Goal: Transaction & Acquisition: Purchase product/service

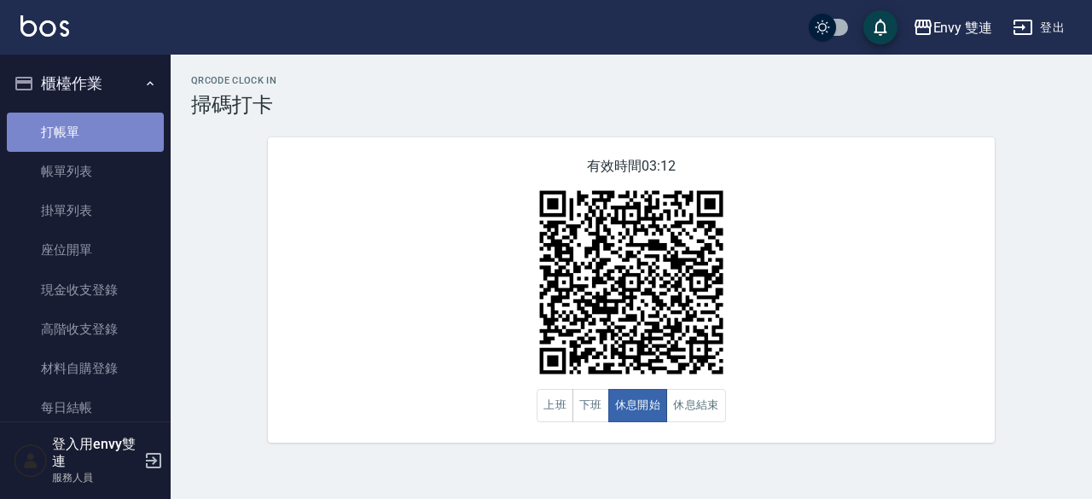
click at [118, 137] on link "打帳單" at bounding box center [85, 132] width 157 height 39
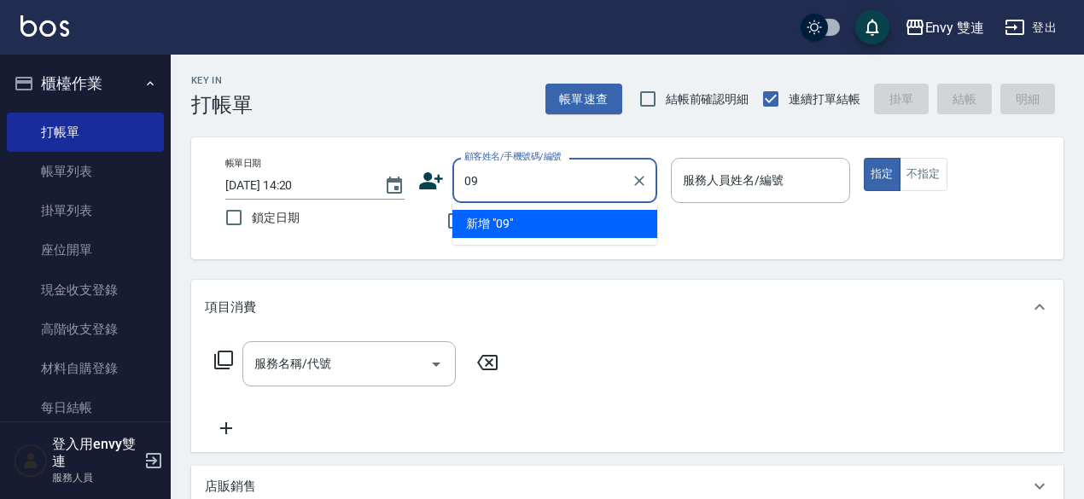
type input "0"
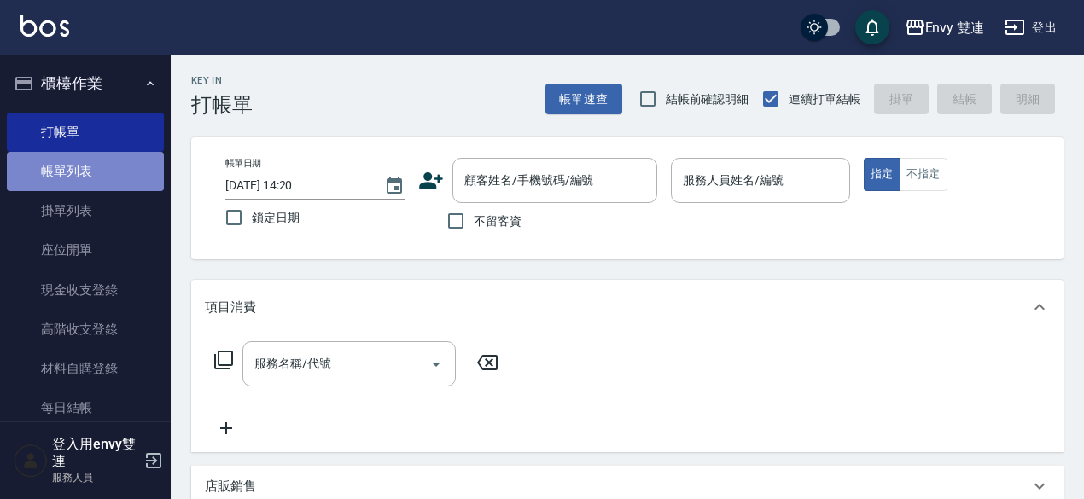
click at [113, 173] on link "帳單列表" at bounding box center [85, 171] width 157 height 39
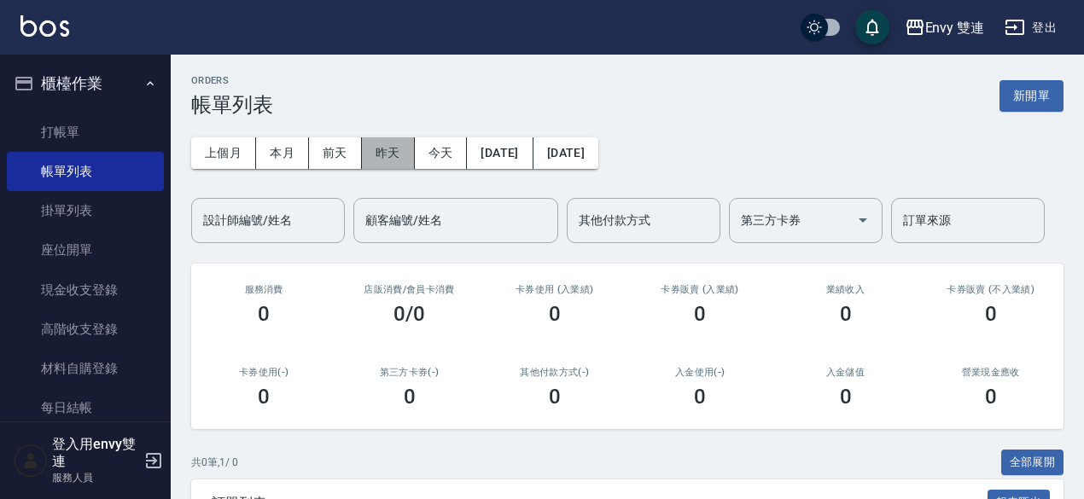
click at [380, 147] on button "昨天" at bounding box center [388, 153] width 53 height 32
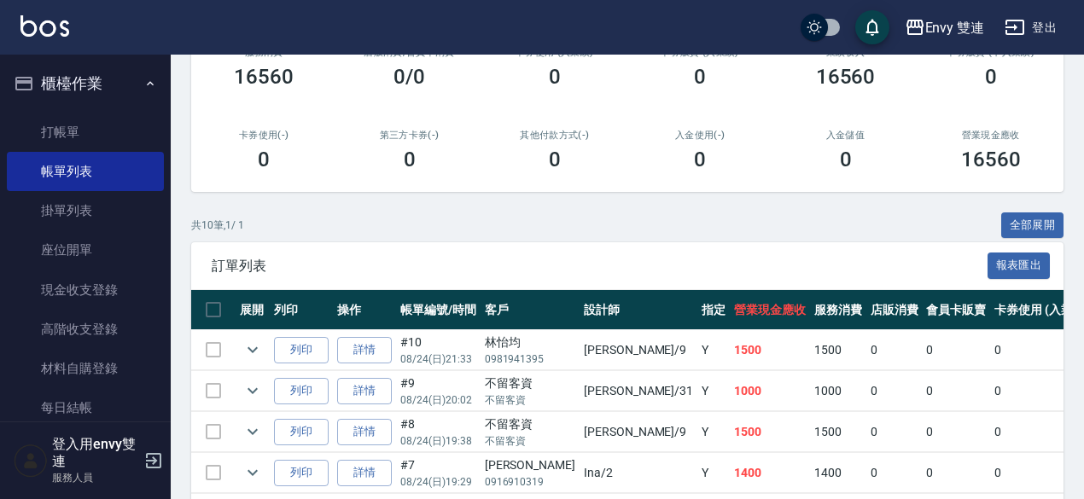
scroll to position [240, 0]
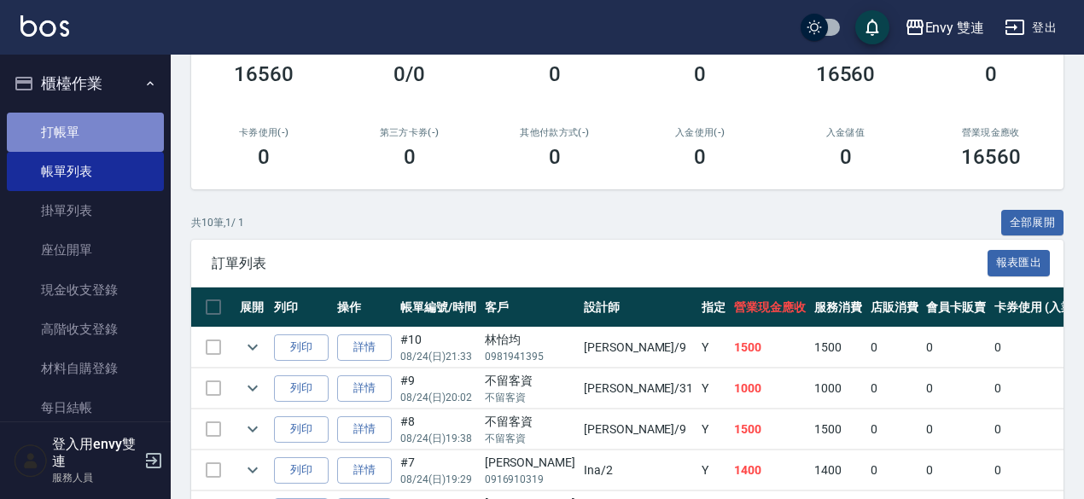
click at [128, 117] on link "打帳單" at bounding box center [85, 132] width 157 height 39
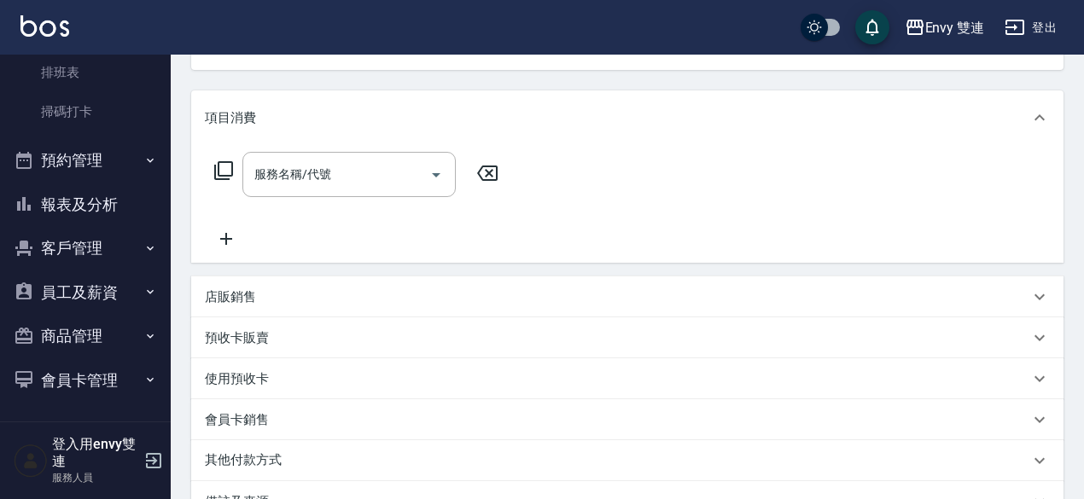
scroll to position [198, 0]
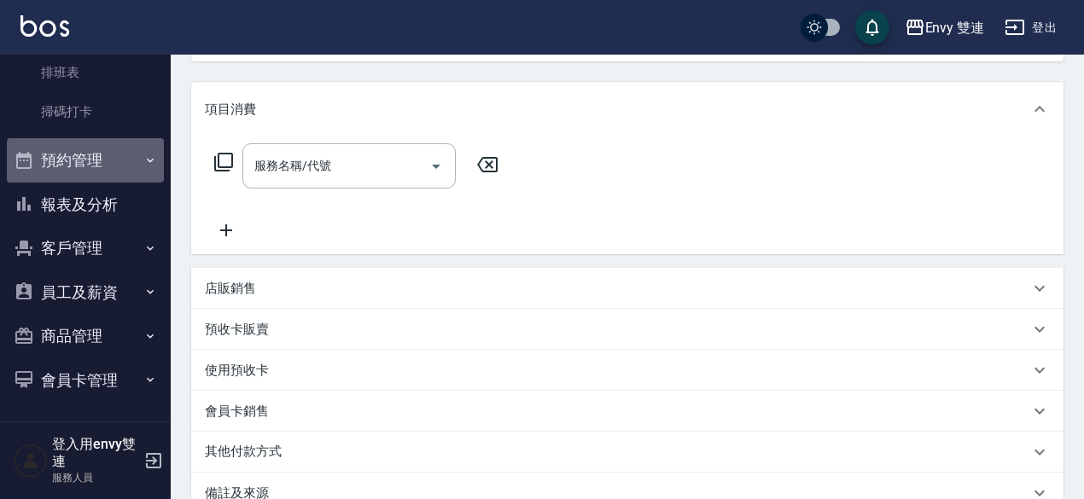
drag, startPoint x: 128, startPoint y: 117, endPoint x: 102, endPoint y: 168, distance: 57.6
click at [102, 168] on button "預約管理" at bounding box center [85, 160] width 157 height 44
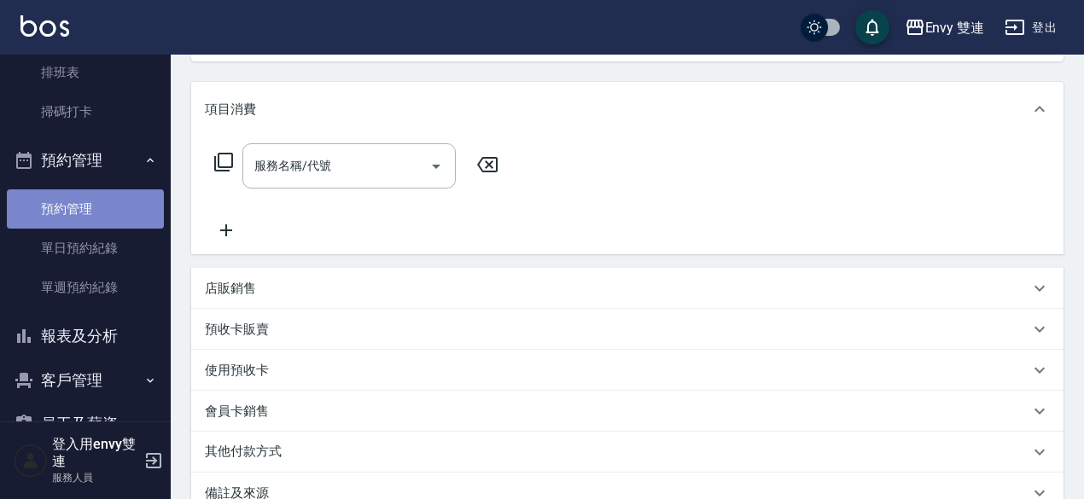
click at [119, 218] on link "預約管理" at bounding box center [85, 208] width 157 height 39
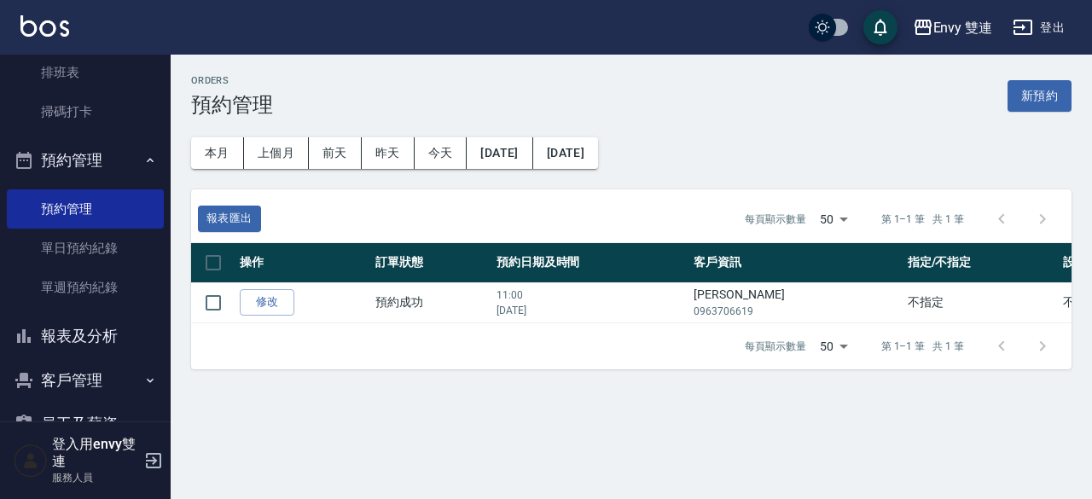
drag, startPoint x: 794, startPoint y: 316, endPoint x: 621, endPoint y: 361, distance: 178.2
click at [621, 361] on div "每頁顯示數量 50 50 第 1–1 筆 共 1 筆" at bounding box center [631, 346] width 881 height 46
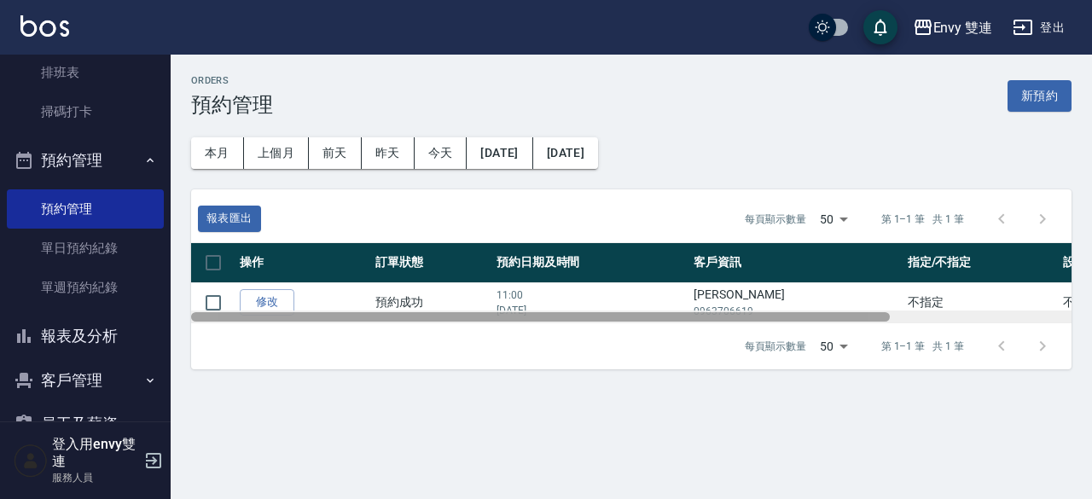
drag, startPoint x: 644, startPoint y: 316, endPoint x: 485, endPoint y: 381, distance: 172.3
click at [485, 381] on div "Orders 預約管理 新預約 本月 上個月 [DATE] [DATE] [DATE] [DATE] [DATE] 報表匯出 每頁顯示數量 50 50 第 1…" at bounding box center [632, 222] width 922 height 335
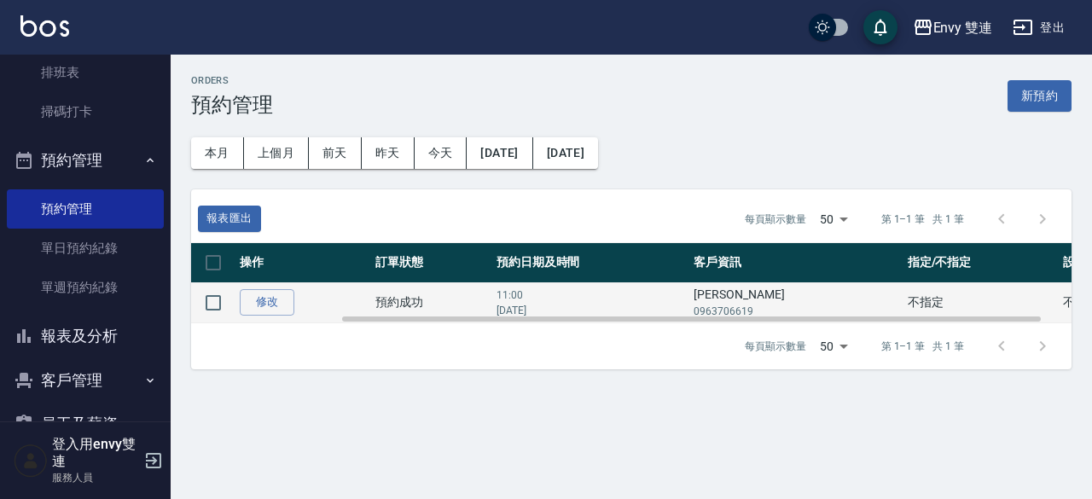
scroll to position [0, 229]
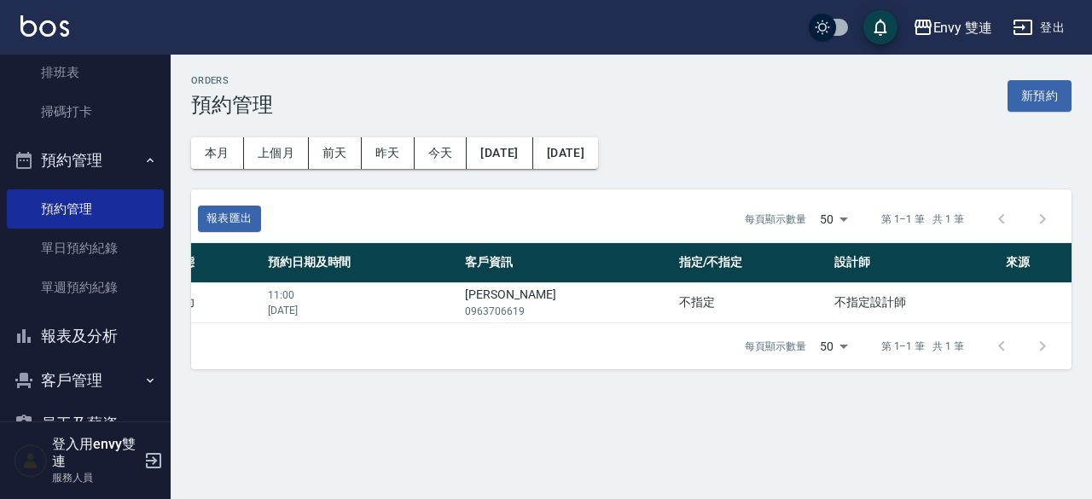
click at [513, 423] on div "Orders 預約管理 新預約 本月 上個月 [DATE] [DATE] [DATE] [DATE] [DATE] 報表匯出 每頁顯示數量 50 50 第 1…" at bounding box center [546, 249] width 1092 height 499
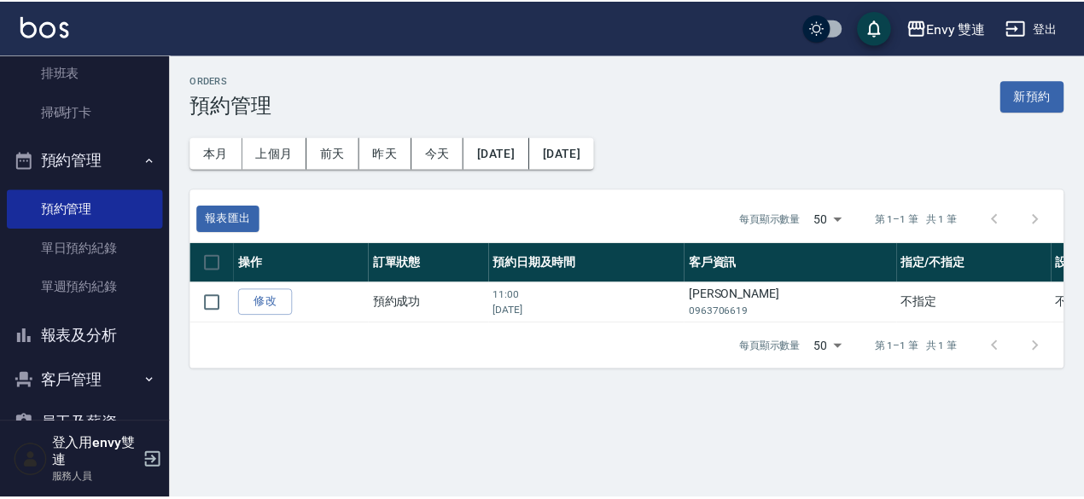
scroll to position [0, 0]
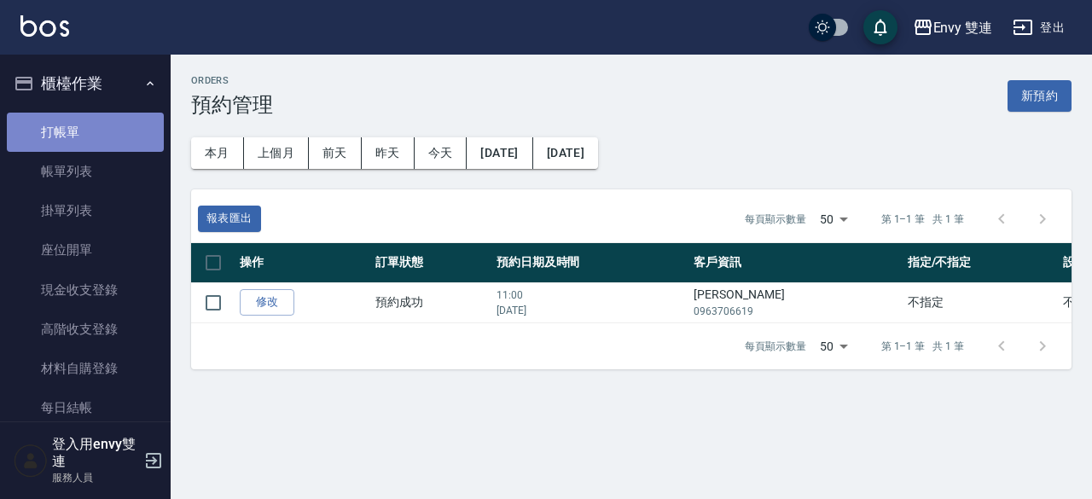
click at [102, 117] on link "打帳單" at bounding box center [85, 132] width 157 height 39
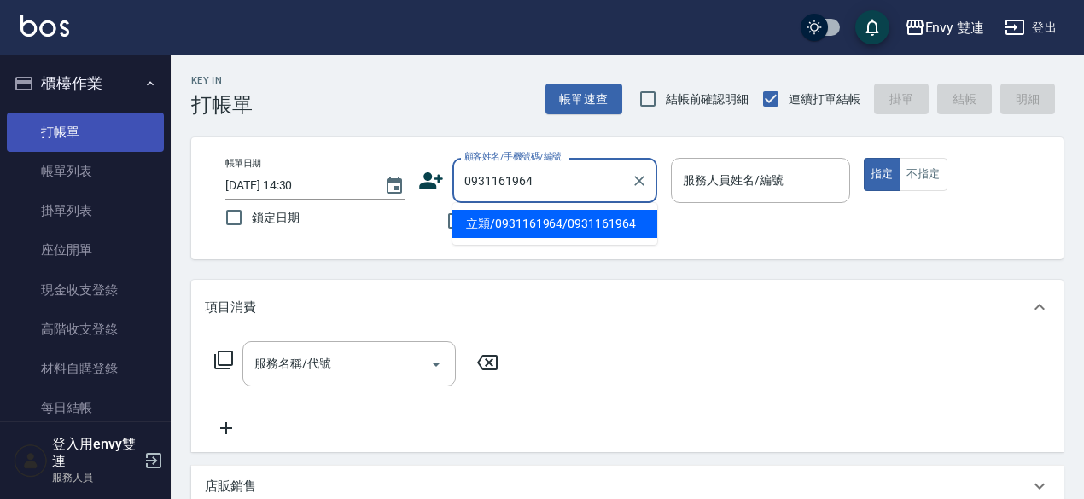
type input "立穎/0931161964/0931161964"
type input "Zoe-9"
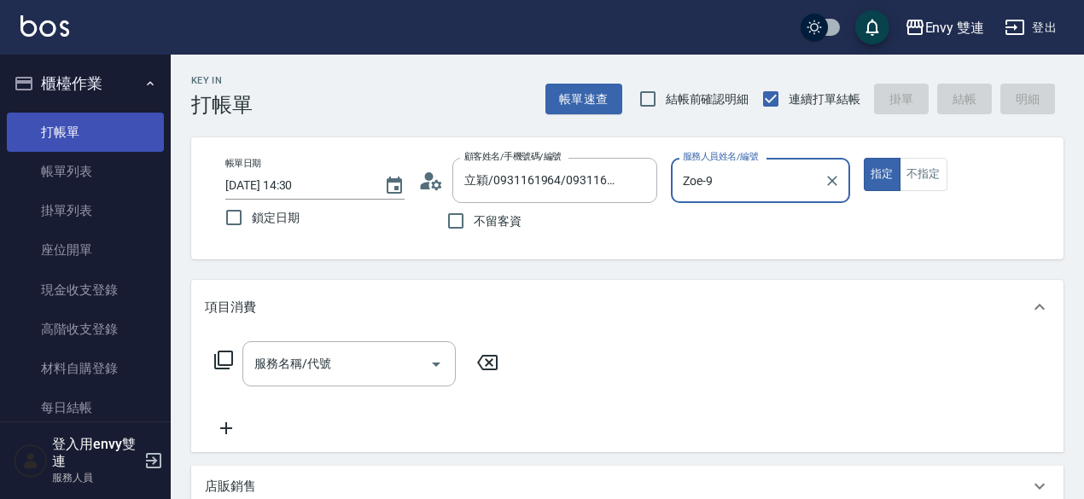
click at [864, 158] on button "指定" at bounding box center [882, 174] width 37 height 33
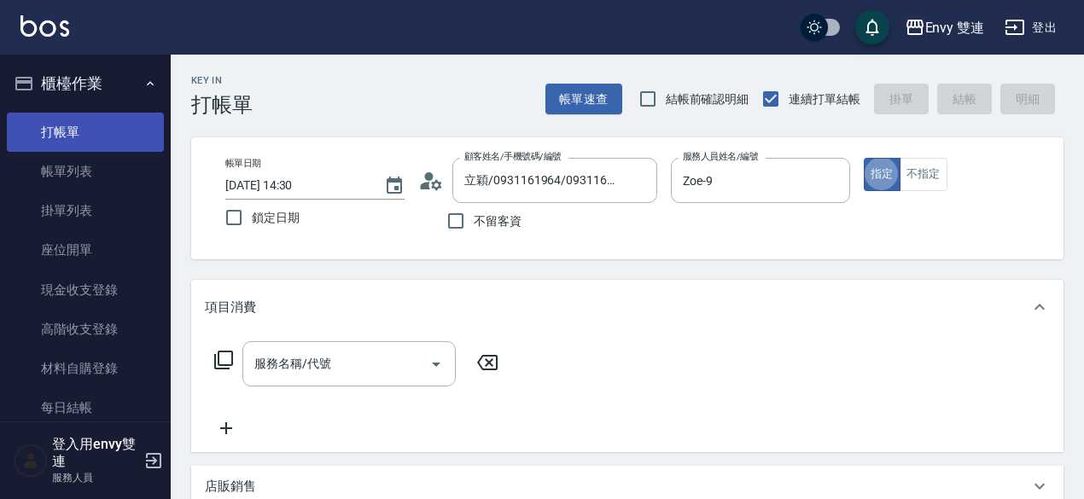
type button "true"
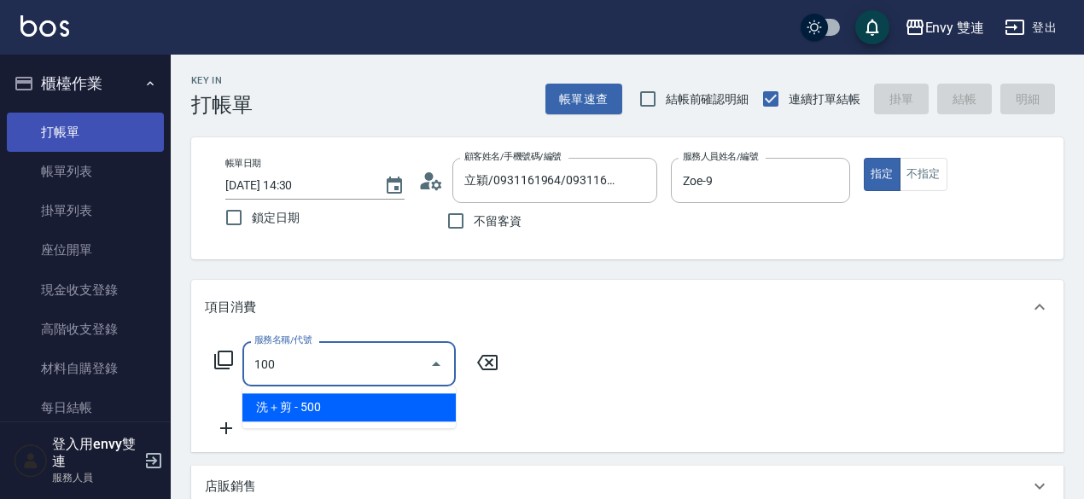
type input "洗＋剪(100)"
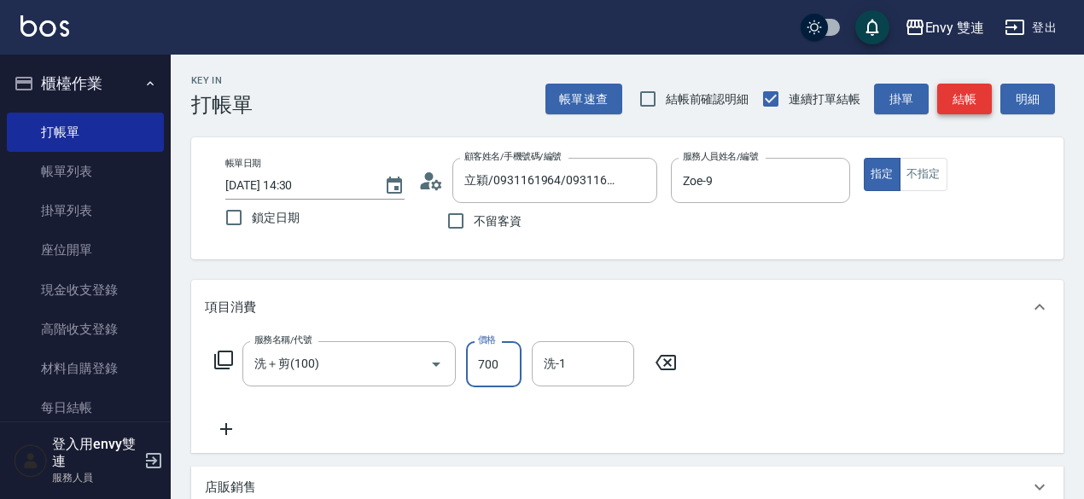
type input "700"
click at [957, 94] on button "結帳" at bounding box center [964, 100] width 55 height 32
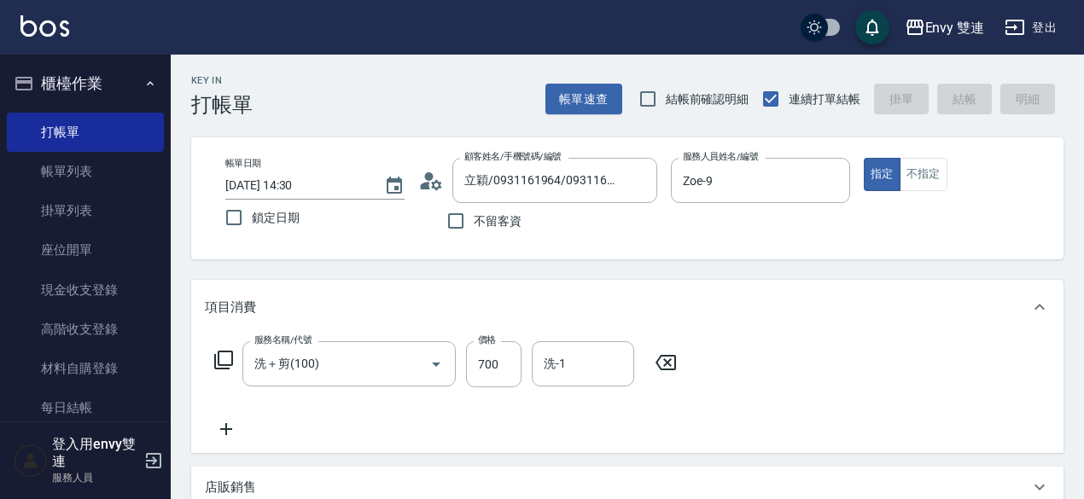
type input "[DATE] 14:33"
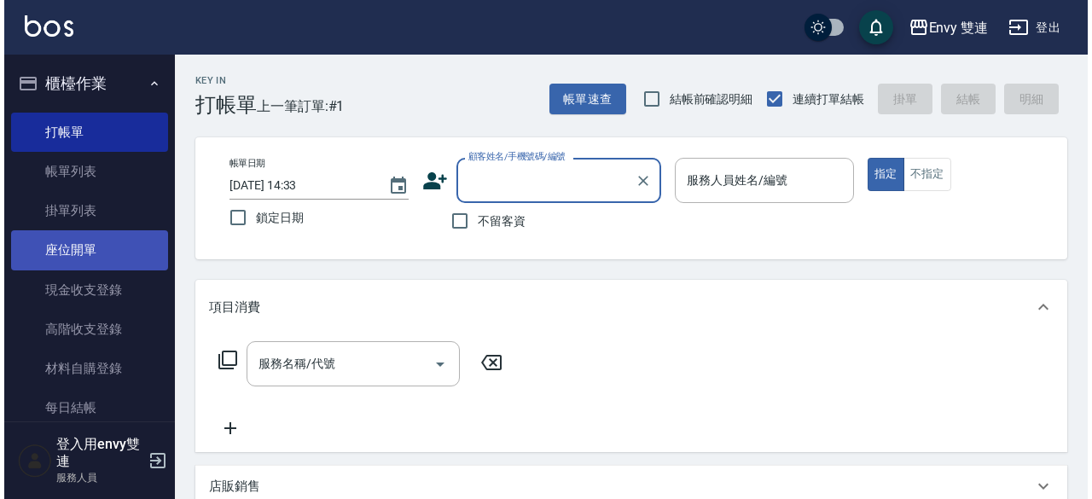
scroll to position [202, 0]
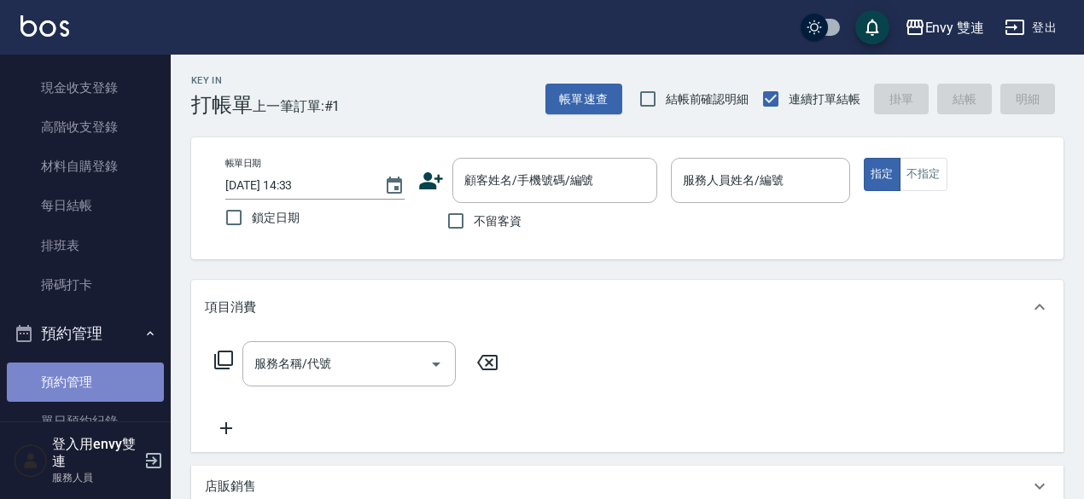
click at [90, 385] on link "預約管理" at bounding box center [85, 382] width 157 height 39
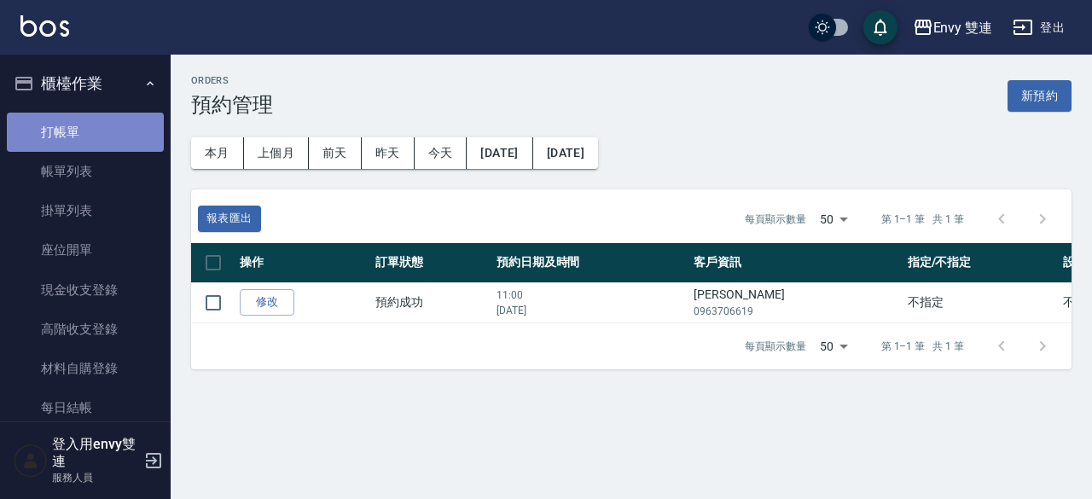
click at [131, 144] on link "打帳單" at bounding box center [85, 132] width 157 height 39
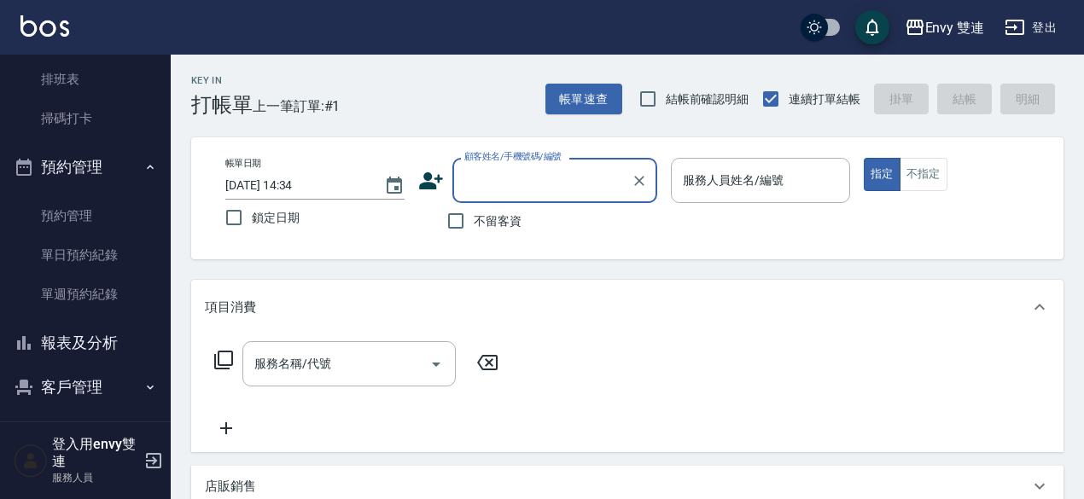
scroll to position [371, 0]
